Goal: Task Accomplishment & Management: Manage account settings

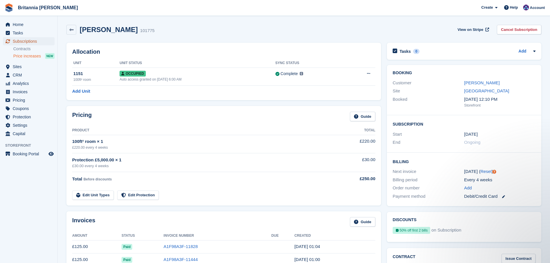
click at [26, 41] on span "Subscriptions" at bounding box center [30, 41] width 35 height 8
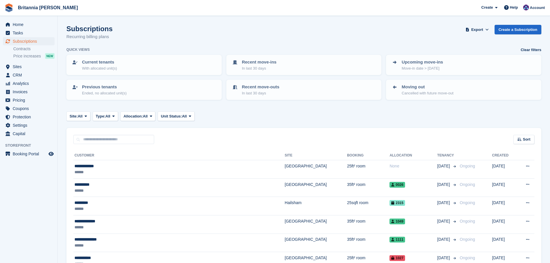
click at [102, 142] on input "text" at bounding box center [113, 140] width 81 height 10
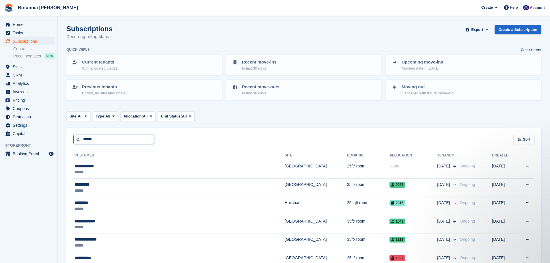
type input "******"
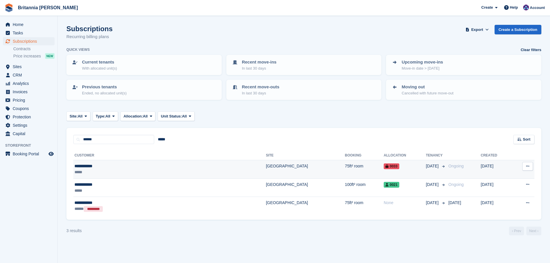
click at [266, 172] on td "[GEOGRAPHIC_DATA]" at bounding box center [305, 169] width 79 height 18
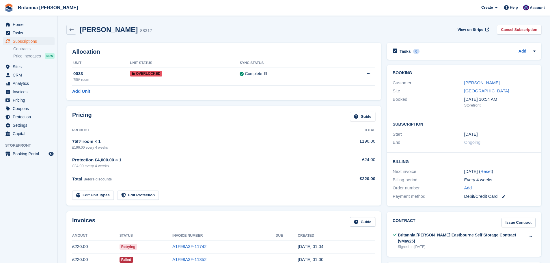
scroll to position [29, 0]
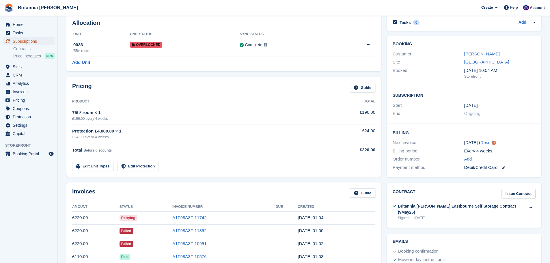
click at [20, 40] on span "Subscriptions" at bounding box center [30, 41] width 35 height 8
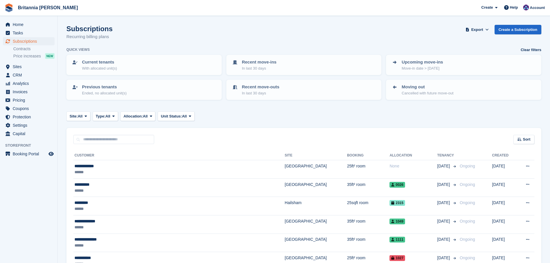
click at [104, 151] on th "Customer" at bounding box center [179, 155] width 212 height 9
click at [105, 140] on input "text" at bounding box center [113, 140] width 81 height 10
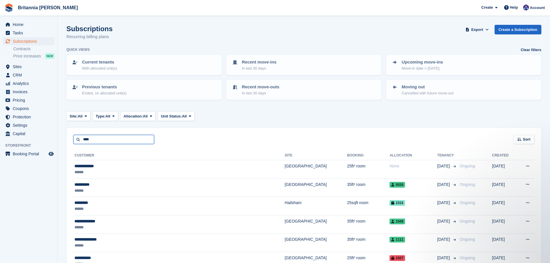
type input "****"
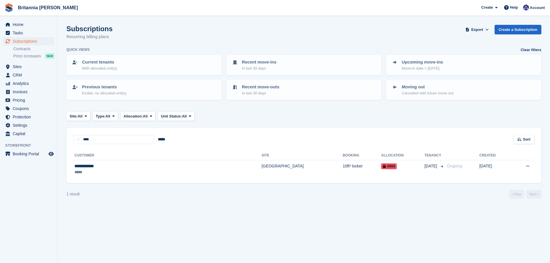
click at [244, 160] on tr "Customer Site Booking Allocation Tenancy Created" at bounding box center [303, 155] width 461 height 9
click at [343, 166] on td "10ft² locker" at bounding box center [362, 169] width 38 height 18
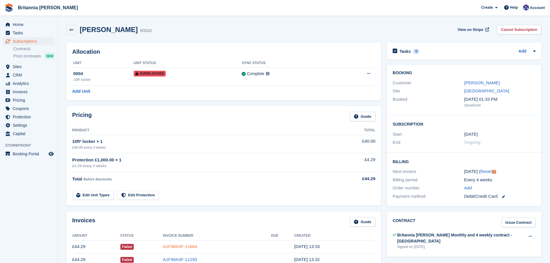
click at [185, 249] on link "A1F98A3F-11684" at bounding box center [180, 246] width 34 height 5
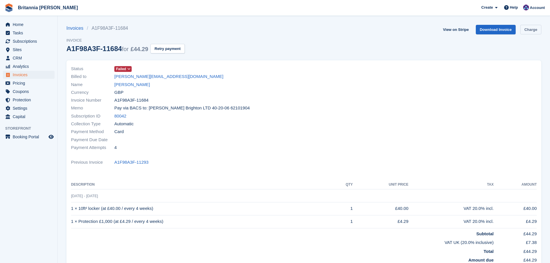
click at [534, 31] on link "Charge" at bounding box center [531, 30] width 21 height 10
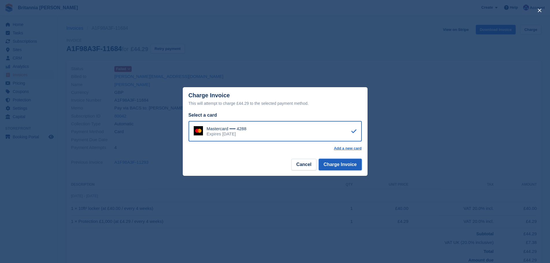
click at [334, 166] on button "Charge Invoice" at bounding box center [340, 165] width 43 height 12
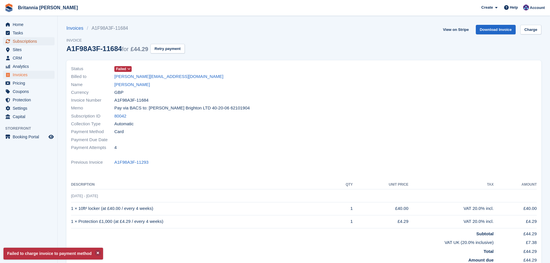
click at [34, 44] on span "Subscriptions" at bounding box center [30, 41] width 35 height 8
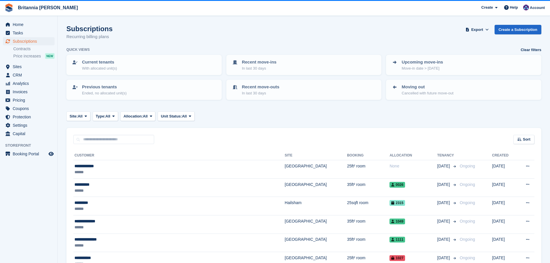
click at [116, 136] on input "text" at bounding box center [113, 140] width 81 height 10
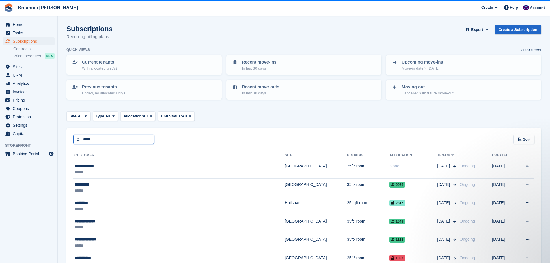
type input "*****"
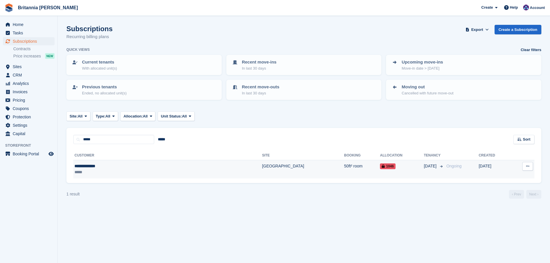
click at [131, 172] on div "*****" at bounding box center [123, 172] width 96 height 6
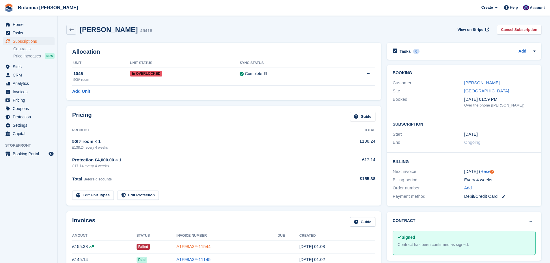
click at [189, 246] on link "A1F98A3F-11544" at bounding box center [194, 246] width 34 height 5
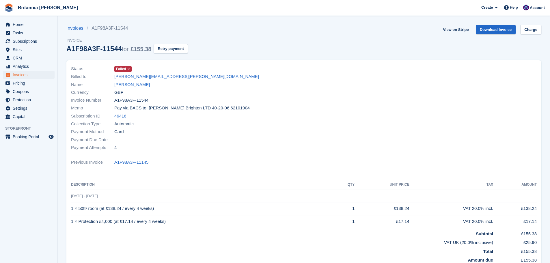
click at [531, 34] on div "View on Stripe Download Invoice Charge" at bounding box center [491, 31] width 101 height 12
click at [531, 26] on link "Charge" at bounding box center [531, 30] width 21 height 10
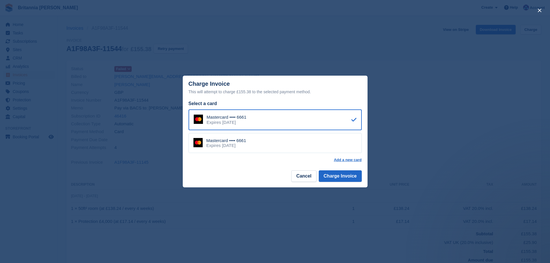
click at [363, 182] on footer "Cancel Charge Invoice" at bounding box center [275, 178] width 185 height 18
click at [357, 180] on button "Charge Invoice" at bounding box center [340, 176] width 43 height 12
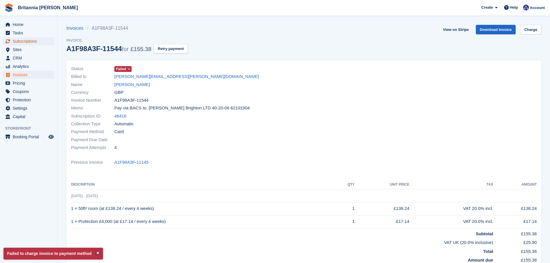
click at [36, 40] on span "Subscriptions" at bounding box center [30, 41] width 35 height 8
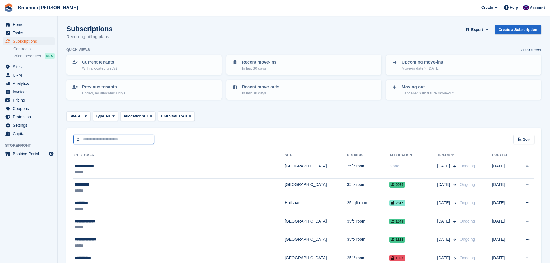
click at [127, 140] on input "text" at bounding box center [113, 140] width 81 height 10
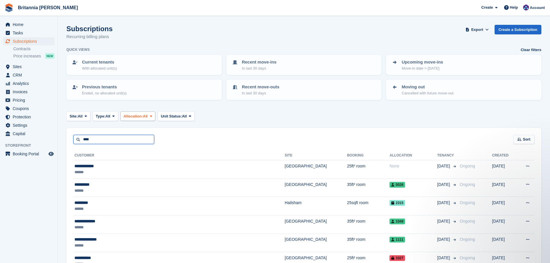
type input "****"
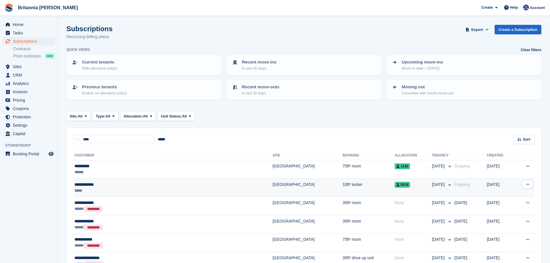
click at [273, 192] on td "[GEOGRAPHIC_DATA]" at bounding box center [308, 188] width 70 height 18
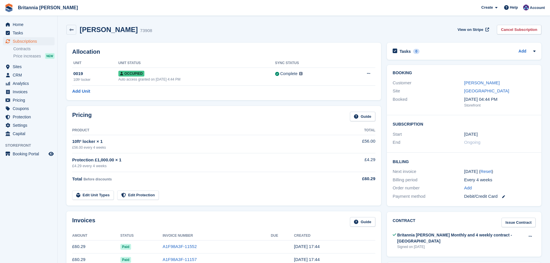
click at [479, 86] on div "Lily Carousel" at bounding box center [500, 83] width 71 height 7
click at [480, 83] on link "Lily Carousel" at bounding box center [483, 82] width 36 height 5
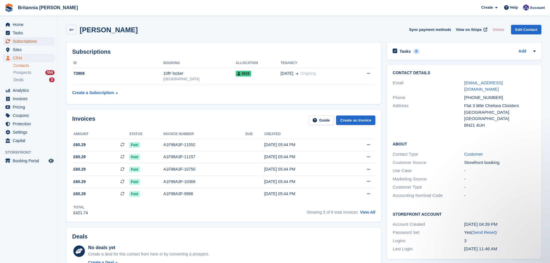
click at [41, 41] on span "Subscriptions" at bounding box center [30, 41] width 35 height 8
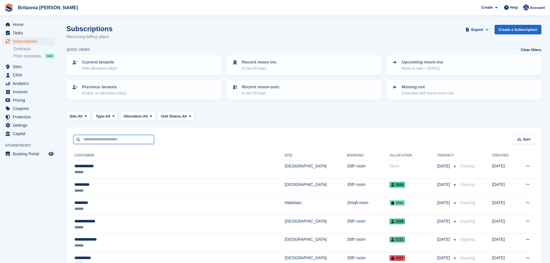
click at [106, 138] on input "text" at bounding box center [113, 140] width 81 height 10
type input "******"
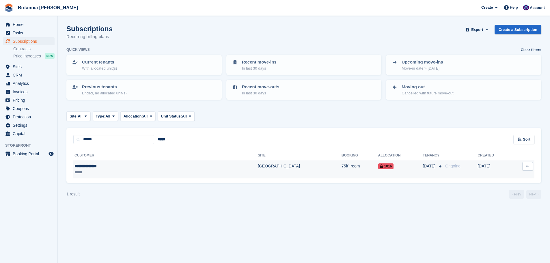
click at [258, 174] on td "[GEOGRAPHIC_DATA]" at bounding box center [300, 169] width 84 height 18
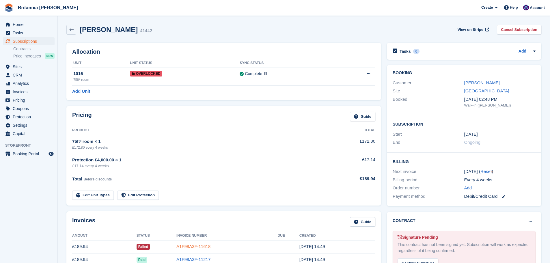
click at [191, 248] on link "A1F98A3F-11618" at bounding box center [194, 246] width 34 height 5
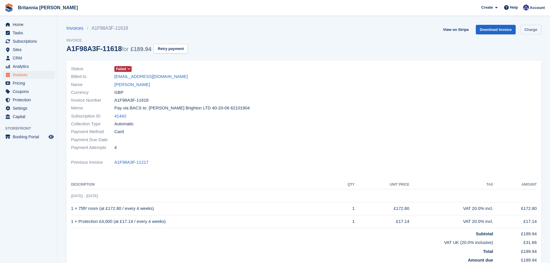
click at [538, 31] on link "Charge" at bounding box center [531, 30] width 21 height 10
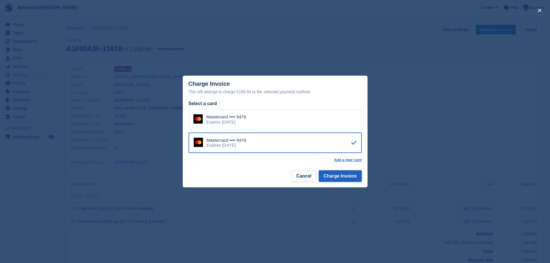
click at [344, 176] on button "Charge Invoice" at bounding box center [340, 176] width 43 height 12
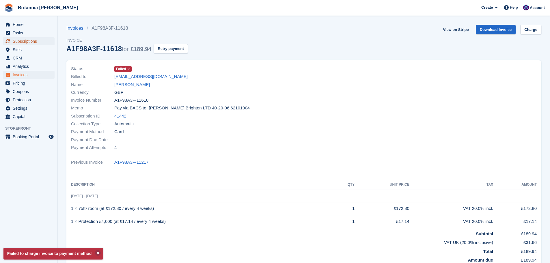
click at [28, 42] on span "Subscriptions" at bounding box center [30, 41] width 35 height 8
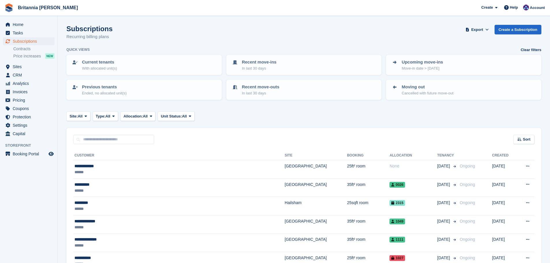
drag, startPoint x: 95, startPoint y: 130, endPoint x: 94, endPoint y: 134, distance: 4.4
click at [95, 130] on div "Sort Sort by Customer name Date created Move in date Move out date Created (old…" at bounding box center [303, 136] width 475 height 16
click at [94, 138] on input "text" at bounding box center [113, 140] width 81 height 10
type input "***"
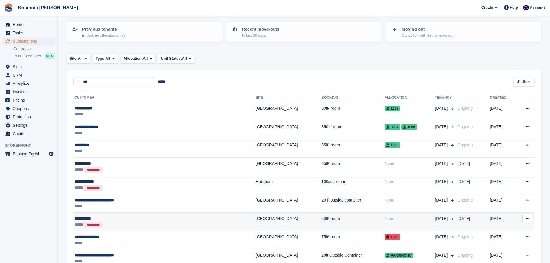
scroll to position [87, 0]
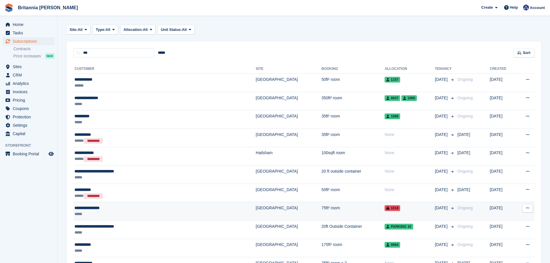
click at [144, 207] on div "**********" at bounding box center [133, 208] width 116 height 6
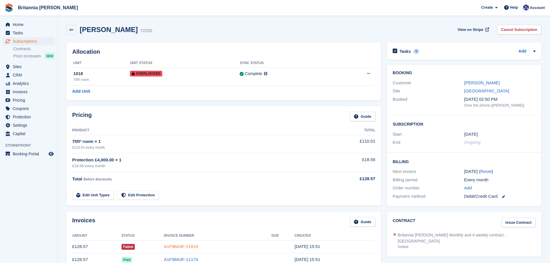
click at [180, 244] on link "A1F98A3F-11619" at bounding box center [181, 246] width 34 height 5
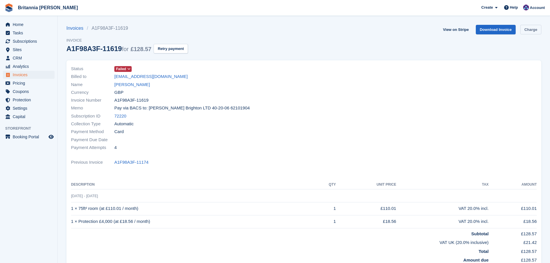
click at [533, 30] on link "Charge" at bounding box center [531, 30] width 21 height 10
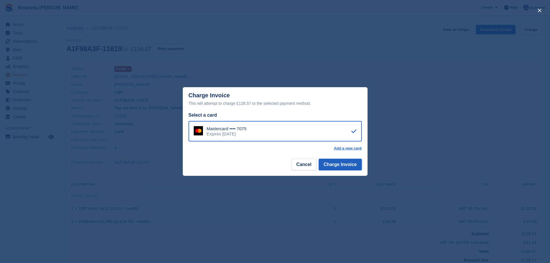
click at [332, 162] on button "Charge Invoice" at bounding box center [340, 165] width 43 height 12
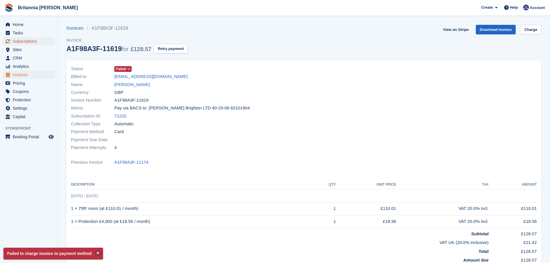
click at [32, 41] on span "Subscriptions" at bounding box center [30, 41] width 35 height 8
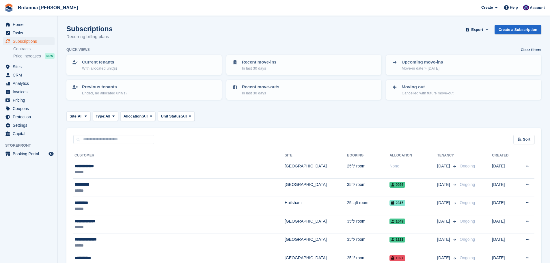
click at [101, 134] on div "Sort Sort by Customer name Date created Move in date Move out date Created (old…" at bounding box center [303, 136] width 475 height 16
click at [103, 136] on input "text" at bounding box center [113, 140] width 81 height 10
type input "*****"
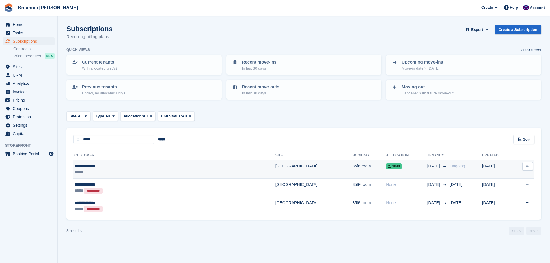
click at [155, 167] on div "**********" at bounding box center [129, 166] width 109 height 6
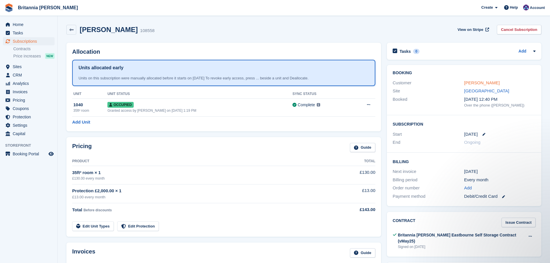
click at [482, 84] on link "Benjamin Varga" at bounding box center [483, 82] width 36 height 5
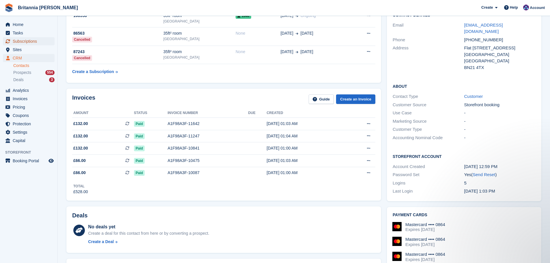
click at [26, 42] on span "Subscriptions" at bounding box center [30, 41] width 35 height 8
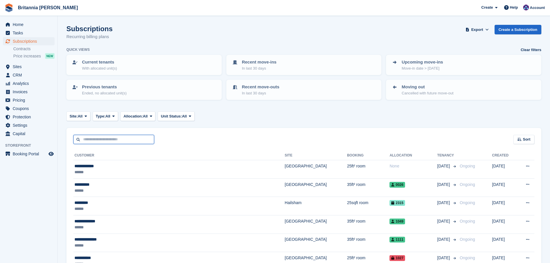
click at [112, 136] on input "text" at bounding box center [113, 140] width 81 height 10
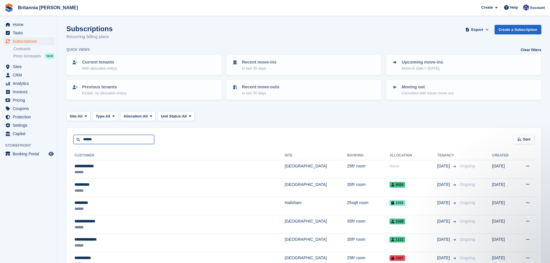
type input "******"
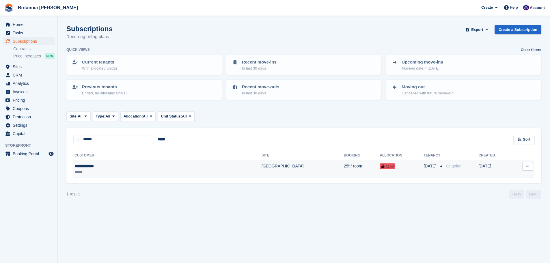
click at [344, 167] on td "25ft² room" at bounding box center [362, 169] width 36 height 18
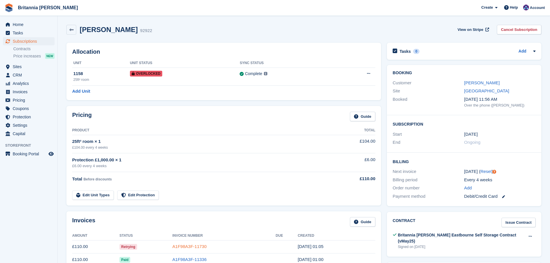
click at [192, 249] on link "A1F98A3F-11730" at bounding box center [190, 246] width 34 height 5
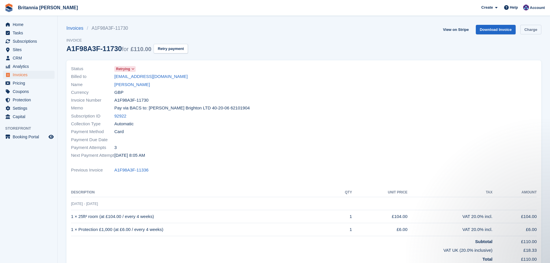
click at [531, 30] on link "Charge" at bounding box center [531, 30] width 21 height 10
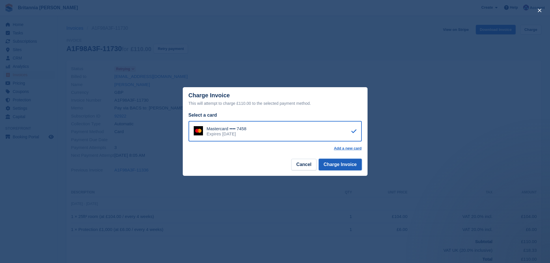
click at [341, 169] on button "Charge Invoice" at bounding box center [340, 165] width 43 height 12
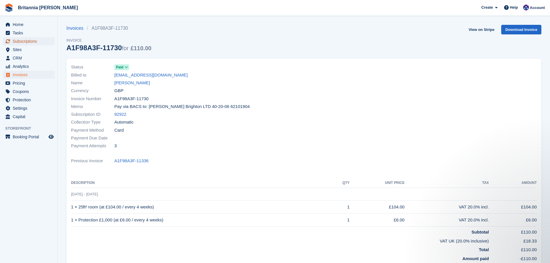
click at [27, 42] on span "Subscriptions" at bounding box center [30, 41] width 35 height 8
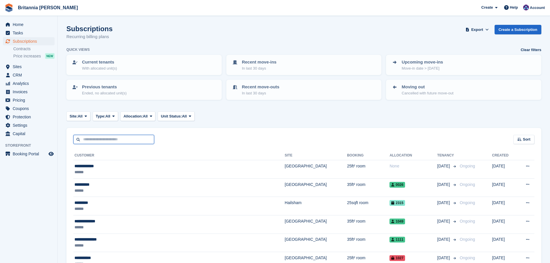
click at [114, 139] on input "text" at bounding box center [113, 140] width 81 height 10
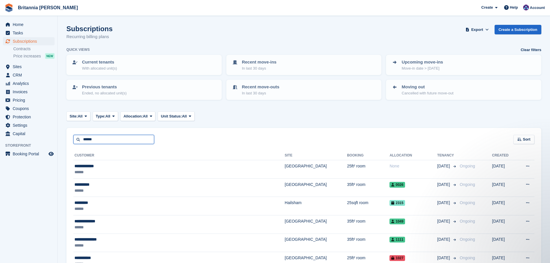
type input "******"
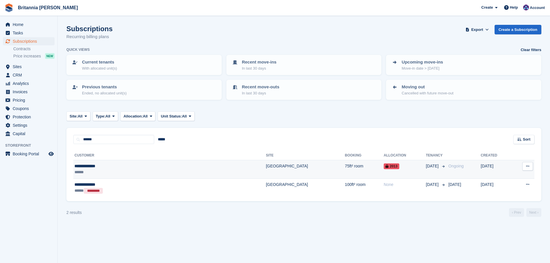
click at [135, 167] on div "**********" at bounding box center [125, 166] width 101 height 6
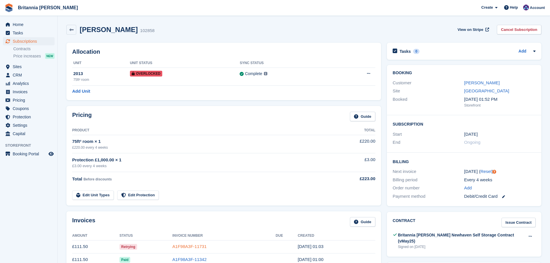
click at [187, 248] on link "A1F98A3F-11731" at bounding box center [190, 246] width 34 height 5
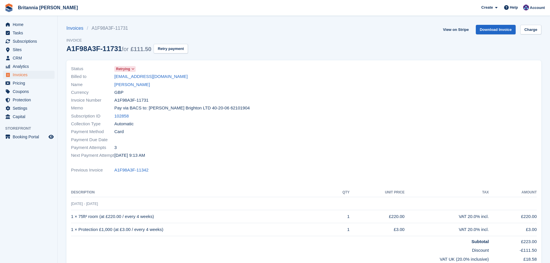
click at [525, 34] on div "View on Stripe Download Invoice Charge" at bounding box center [491, 31] width 101 height 12
click at [526, 35] on div "View on Stripe Download Invoice Charge" at bounding box center [491, 31] width 101 height 12
click at [529, 30] on link "Charge" at bounding box center [531, 30] width 21 height 10
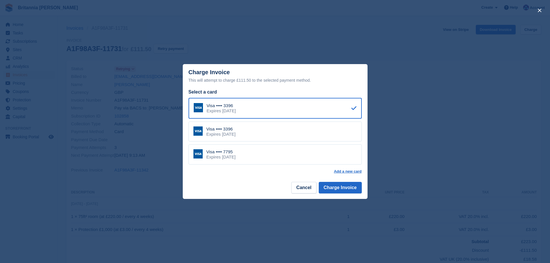
click at [275, 155] on div "Visa •••• 7795 Expires November 2029" at bounding box center [275, 154] width 173 height 20
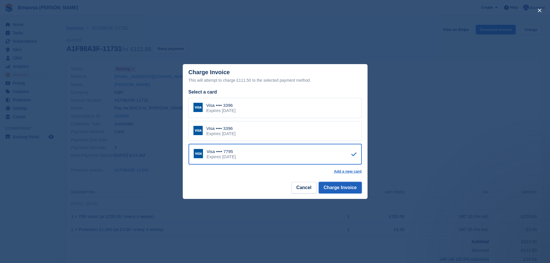
click at [326, 186] on button "Charge Invoice" at bounding box center [340, 188] width 43 height 12
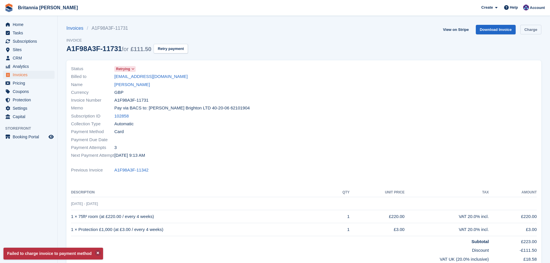
click at [526, 33] on link "Charge" at bounding box center [531, 30] width 21 height 10
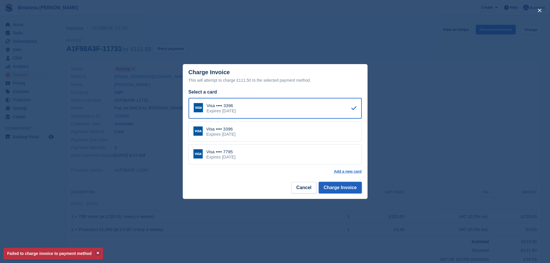
click at [344, 193] on button "Charge Invoice" at bounding box center [340, 188] width 43 height 12
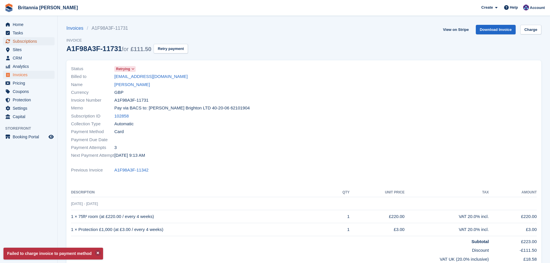
click at [31, 42] on span "Subscriptions" at bounding box center [30, 41] width 35 height 8
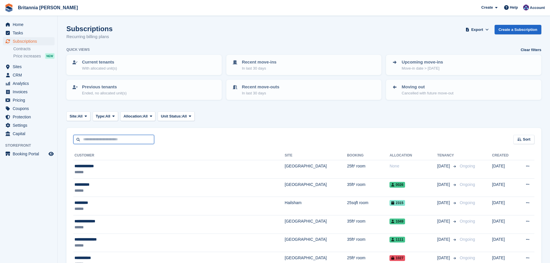
click at [136, 138] on input "text" at bounding box center [113, 140] width 81 height 10
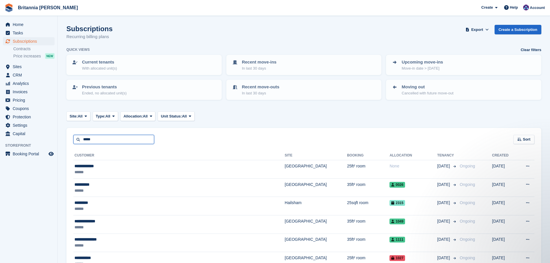
type input "*****"
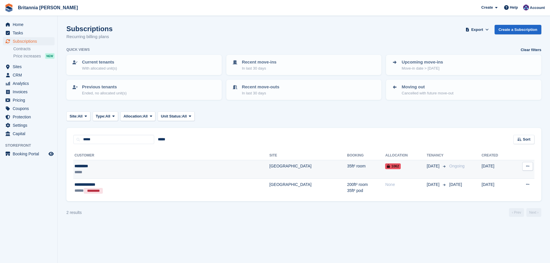
click at [270, 166] on td "[GEOGRAPHIC_DATA]" at bounding box center [309, 169] width 78 height 18
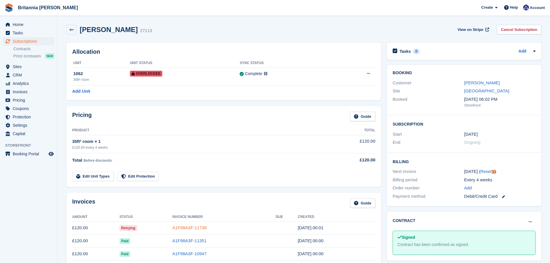
click at [187, 226] on link "A1F98A3F-11738" at bounding box center [190, 227] width 34 height 5
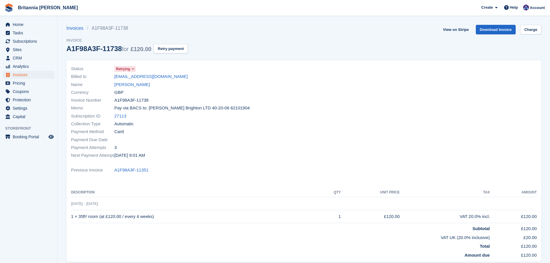
click at [542, 28] on section "Invoices A1F98A3F-11738 Invoice A1F98A3F-11738 for £120.00 Retry payment View o…" at bounding box center [304, 171] width 493 height 343
click at [538, 30] on link "Charge" at bounding box center [531, 30] width 21 height 10
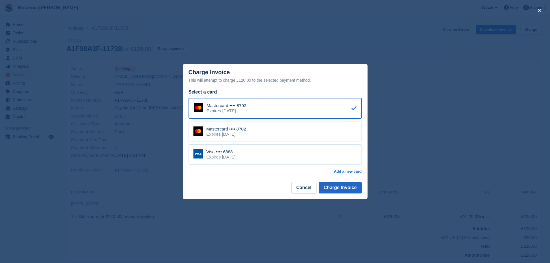
click at [277, 157] on div "Visa •••• 6888 Expires [DATE]" at bounding box center [275, 154] width 173 height 20
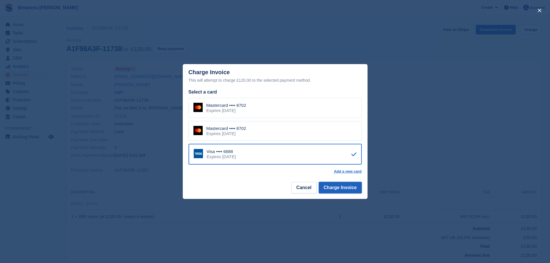
click at [333, 184] on button "Charge Invoice" at bounding box center [340, 188] width 43 height 12
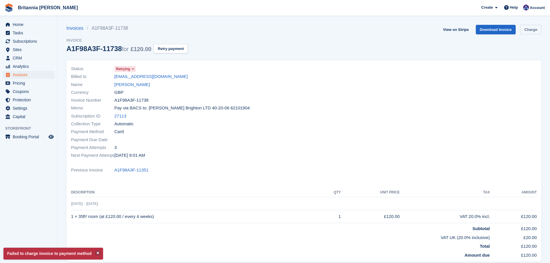
click at [538, 28] on link "Charge" at bounding box center [531, 30] width 21 height 10
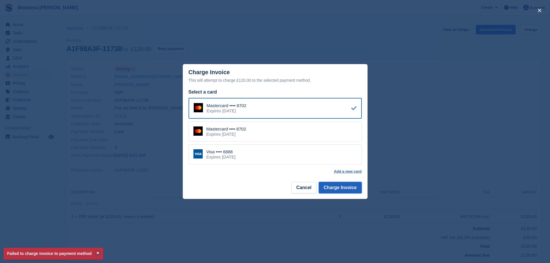
click at [333, 189] on button "Charge Invoice" at bounding box center [340, 188] width 43 height 12
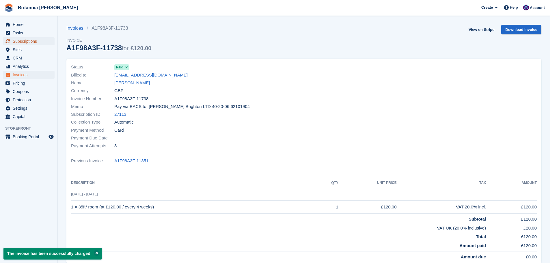
click at [39, 42] on span "Subscriptions" at bounding box center [30, 41] width 35 height 8
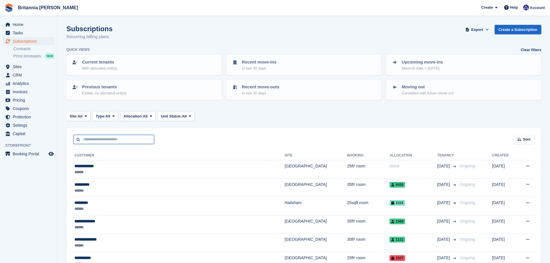
click at [103, 142] on input "text" at bounding box center [113, 140] width 81 height 10
type input "******"
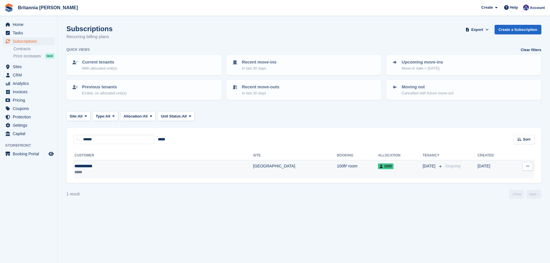
click at [337, 168] on td "100ft² room" at bounding box center [357, 169] width 41 height 18
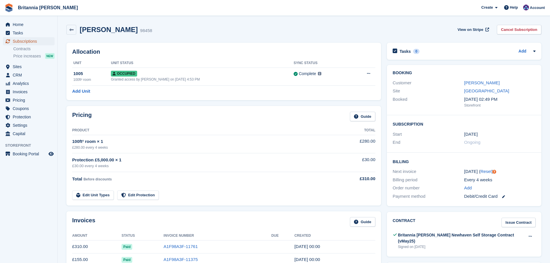
click at [23, 43] on span "Subscriptions" at bounding box center [30, 41] width 35 height 8
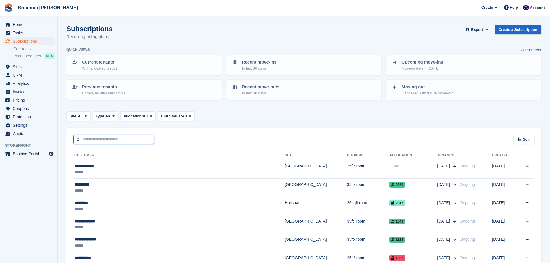
click at [117, 135] on input "text" at bounding box center [113, 140] width 81 height 10
type input "***"
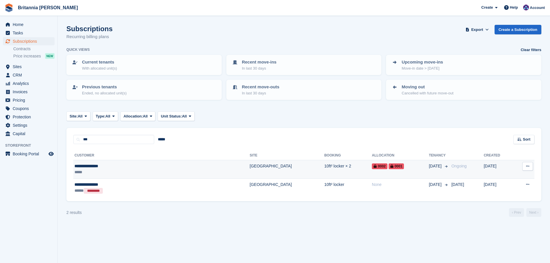
click at [250, 164] on td "[GEOGRAPHIC_DATA]" at bounding box center [287, 169] width 75 height 18
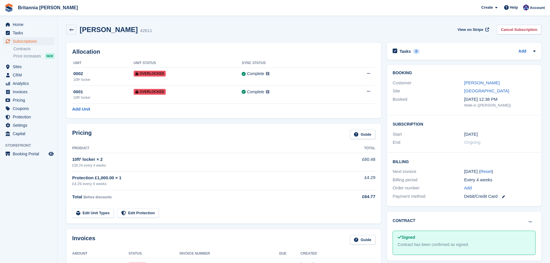
scroll to position [29, 0]
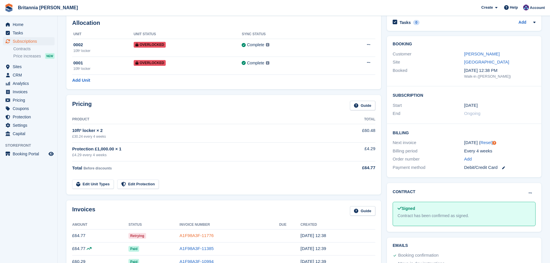
click at [199, 236] on link "A1F98A3F-11776" at bounding box center [197, 235] width 34 height 5
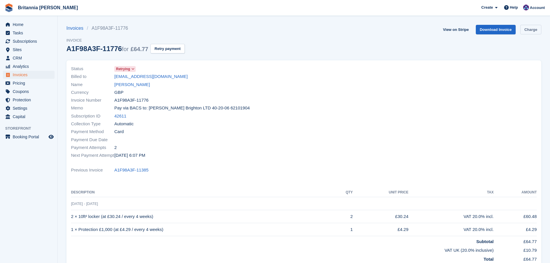
click at [535, 33] on link "Charge" at bounding box center [531, 30] width 21 height 10
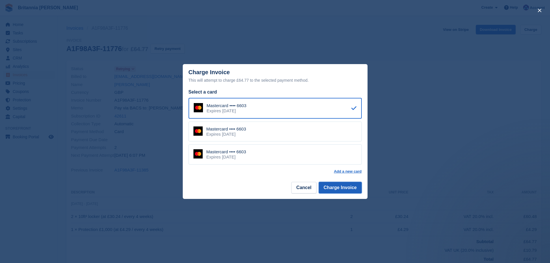
click at [333, 185] on button "Charge Invoice" at bounding box center [340, 188] width 43 height 12
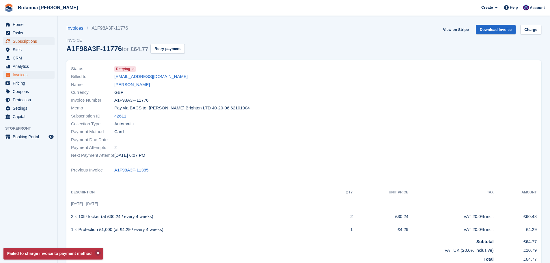
click at [32, 41] on span "Subscriptions" at bounding box center [30, 41] width 35 height 8
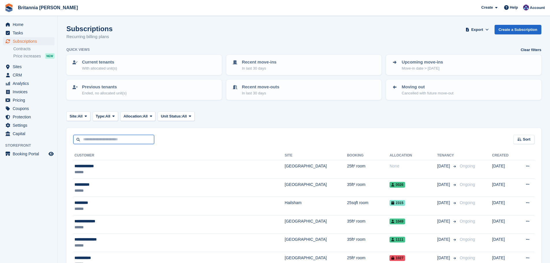
click at [116, 141] on input "text" at bounding box center [113, 140] width 81 height 10
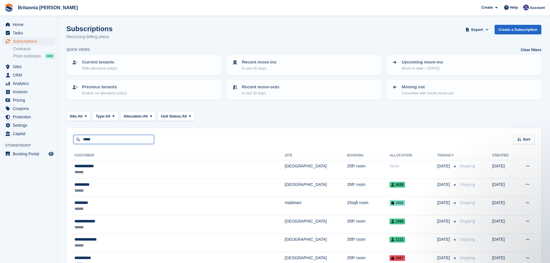
type input "*****"
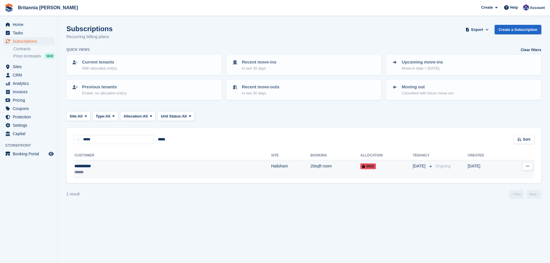
click at [128, 165] on div "**********" at bounding box center [117, 166] width 84 height 6
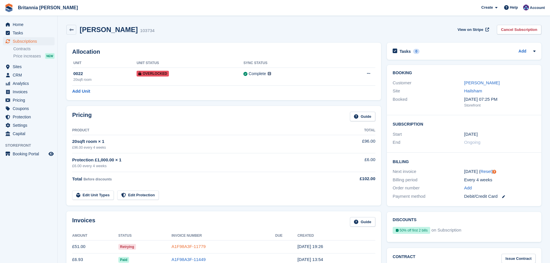
click at [185, 246] on link "A1F98A3F-11779" at bounding box center [189, 246] width 34 height 5
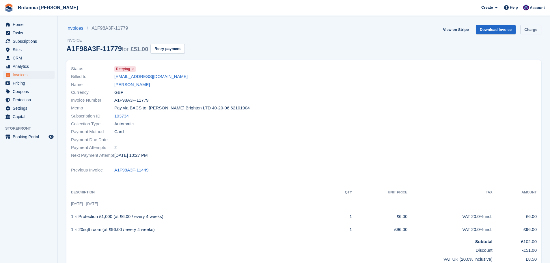
click at [533, 31] on link "Charge" at bounding box center [531, 30] width 21 height 10
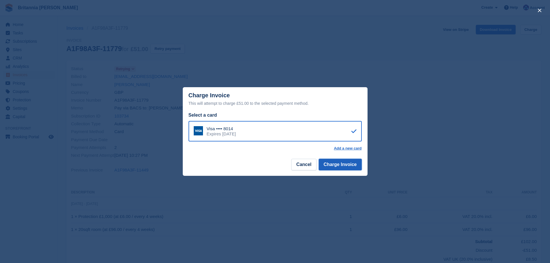
click at [348, 163] on button "Charge Invoice" at bounding box center [340, 165] width 43 height 12
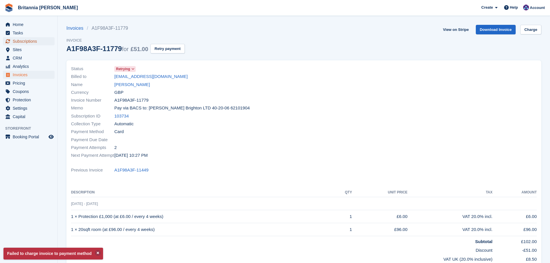
click at [30, 44] on span "Subscriptions" at bounding box center [30, 41] width 35 height 8
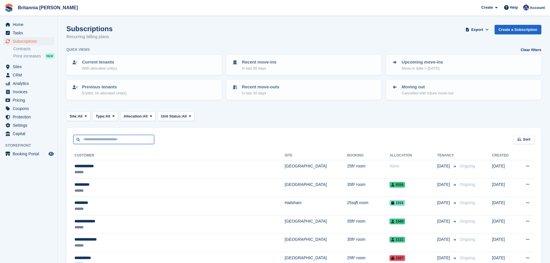
click at [109, 140] on input "text" at bounding box center [113, 140] width 81 height 10
type input "*****"
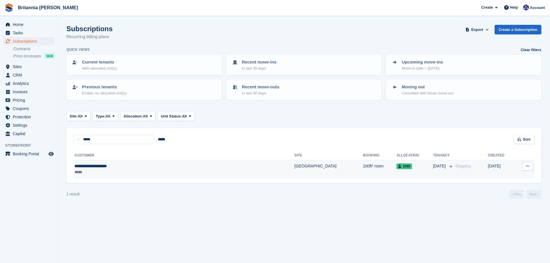
click at [295, 172] on td "[GEOGRAPHIC_DATA]" at bounding box center [329, 169] width 68 height 18
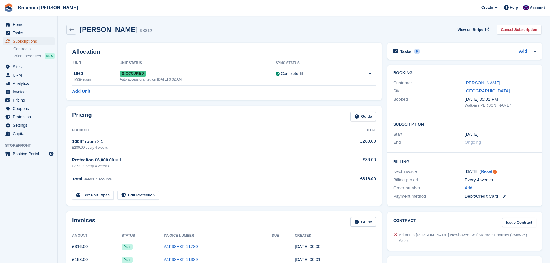
click at [31, 41] on span "Subscriptions" at bounding box center [30, 41] width 35 height 8
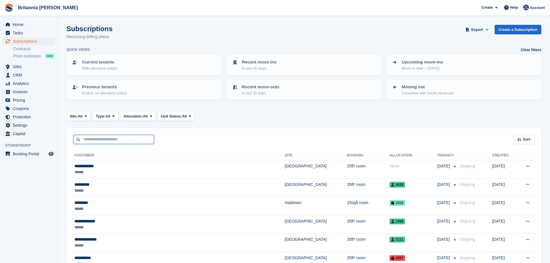
click at [107, 142] on input "text" at bounding box center [113, 140] width 81 height 10
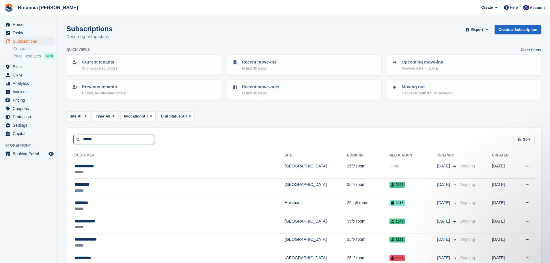
type input "******"
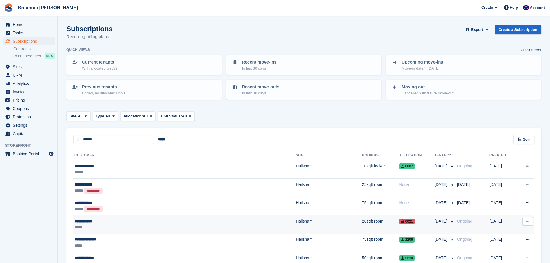
click at [211, 216] on td "**********" at bounding box center [184, 224] width 222 height 18
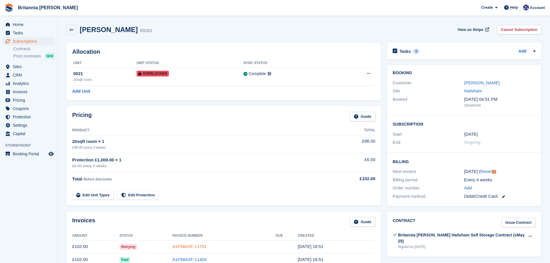
click at [186, 246] on link "A1F98A3F-11791" at bounding box center [190, 246] width 34 height 5
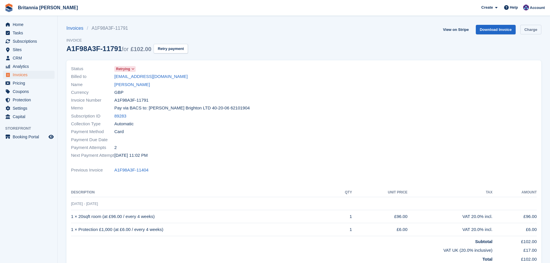
click at [534, 30] on link "Charge" at bounding box center [531, 30] width 21 height 10
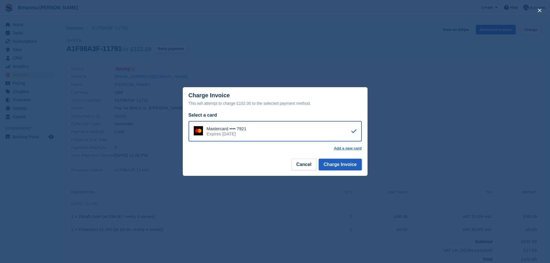
click at [338, 170] on button "Charge Invoice" at bounding box center [340, 165] width 43 height 12
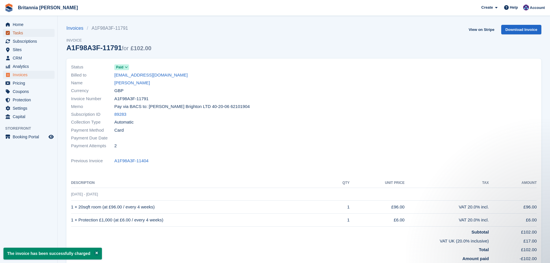
click at [36, 36] on span "Tasks" at bounding box center [30, 33] width 35 height 8
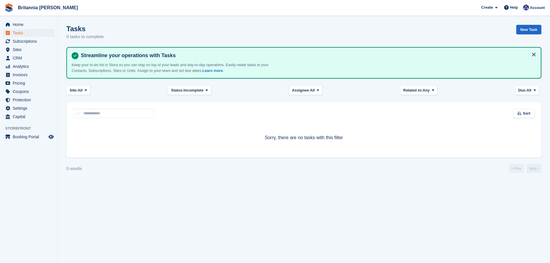
click at [36, 42] on span "Subscriptions" at bounding box center [30, 41] width 35 height 8
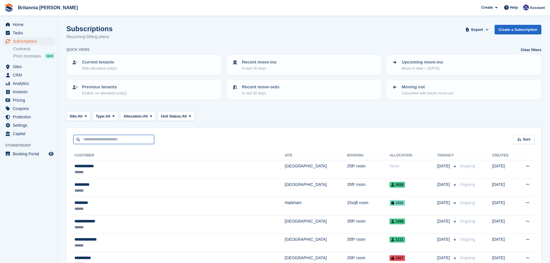
click at [100, 138] on input "text" at bounding box center [113, 140] width 81 height 10
type input "*****"
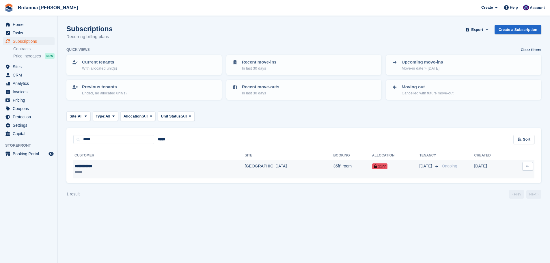
click at [148, 162] on td "**********" at bounding box center [159, 169] width 172 height 18
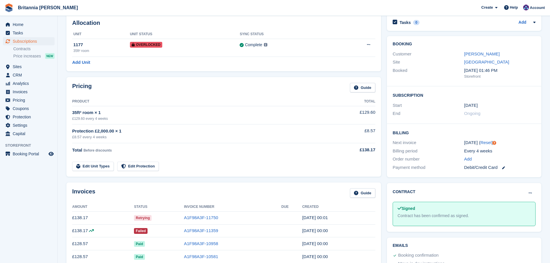
scroll to position [58, 0]
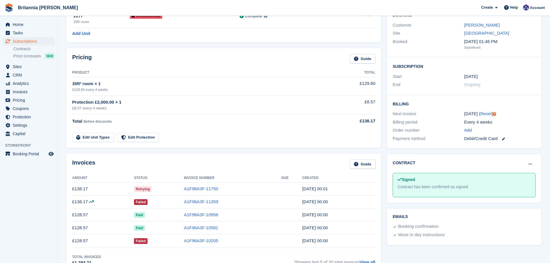
click at [200, 238] on td "A1F98A3F-10205" at bounding box center [232, 241] width 97 height 13
click at [200, 242] on link "A1F98A3F-10205" at bounding box center [201, 240] width 34 height 5
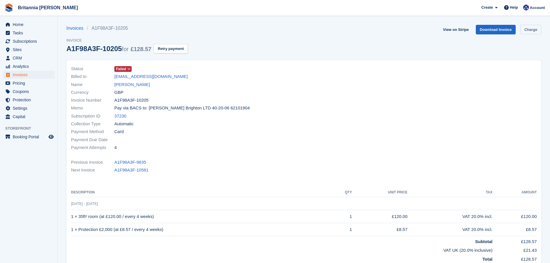
click at [537, 30] on link "Charge" at bounding box center [531, 30] width 21 height 10
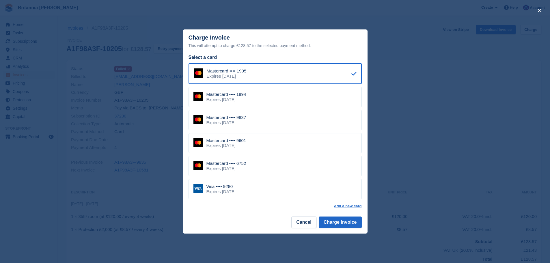
click at [259, 184] on div "Visa •••• 9280 Expires [DATE]" at bounding box center [275, 189] width 173 height 20
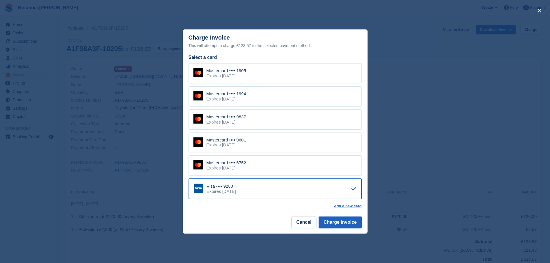
click at [336, 226] on button "Charge Invoice" at bounding box center [340, 223] width 43 height 12
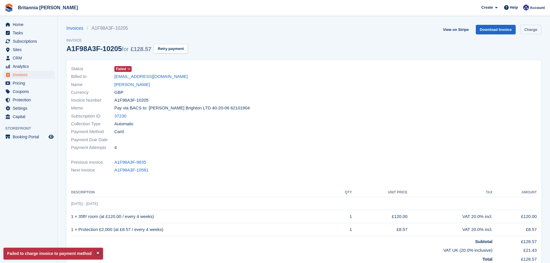
click at [534, 32] on link "Charge" at bounding box center [531, 30] width 21 height 10
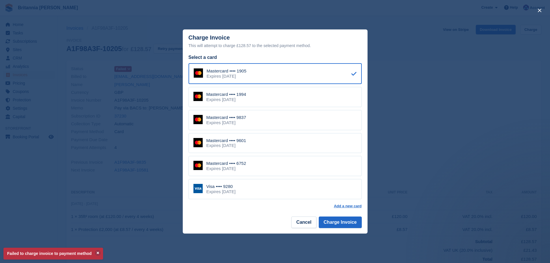
click at [245, 166] on div "Mastercard •••• 6752" at bounding box center [227, 163] width 40 height 5
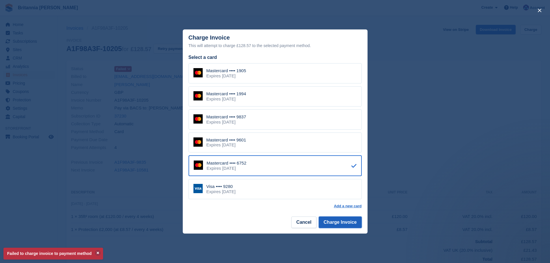
click at [340, 222] on button "Charge Invoice" at bounding box center [340, 223] width 43 height 12
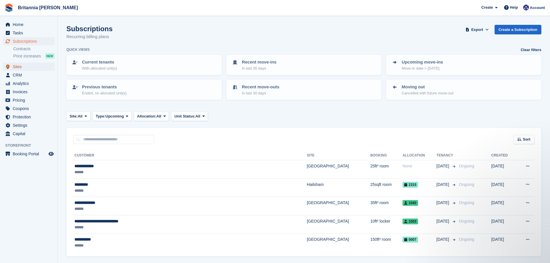
click at [28, 68] on span "Sites" at bounding box center [30, 67] width 35 height 8
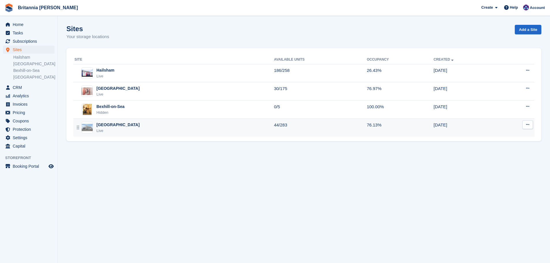
click at [100, 123] on div "[GEOGRAPHIC_DATA]" at bounding box center [118, 125] width 43 height 6
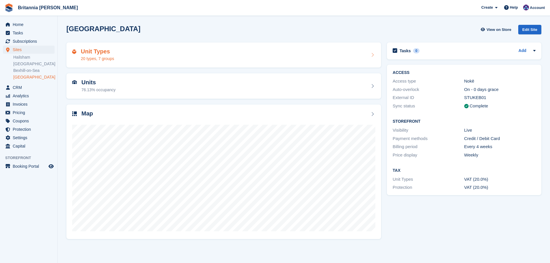
click at [102, 60] on div "20 types, 7 groups" at bounding box center [97, 59] width 33 height 6
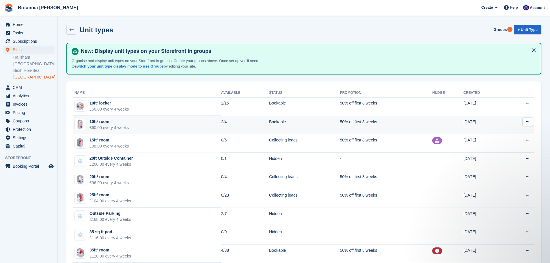
click at [157, 130] on td "10ft² room £60.00 every 4 weeks" at bounding box center [147, 125] width 148 height 18
